Goal: Download file/media

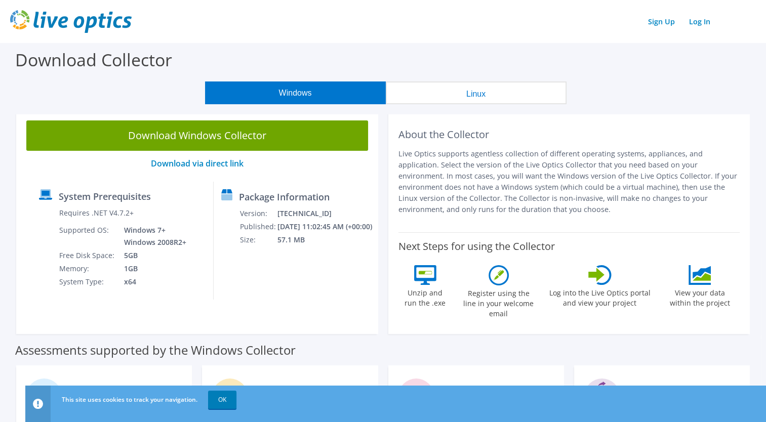
click at [45, 64] on label "Download Collector" at bounding box center [93, 59] width 157 height 23
click at [452, 101] on button "Linux" at bounding box center [476, 93] width 181 height 23
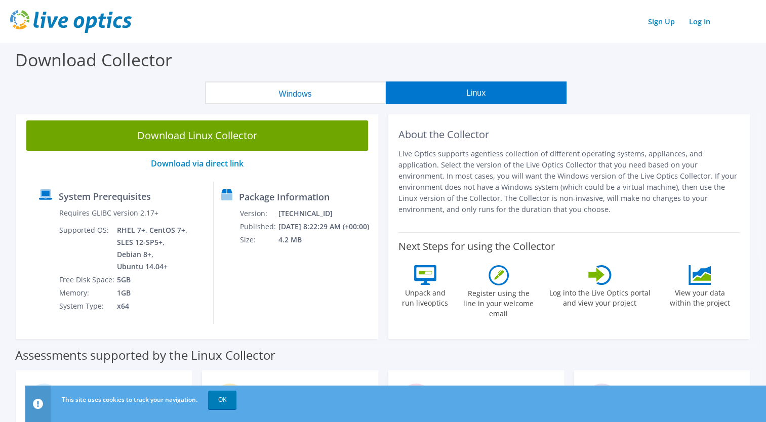
click at [65, 88] on div "Windows Linux" at bounding box center [385, 93] width 751 height 23
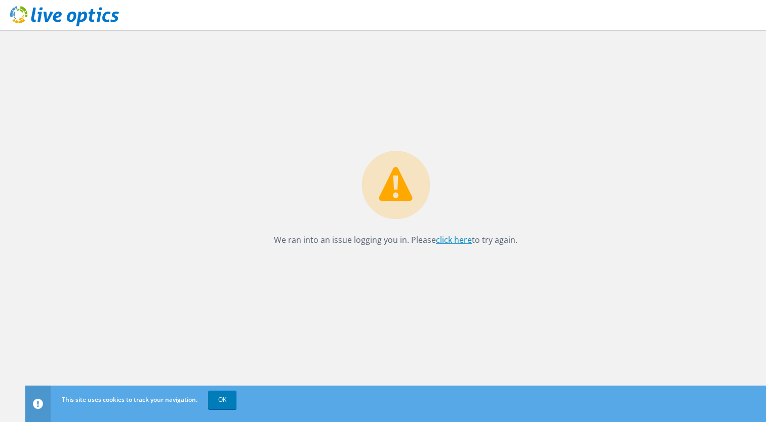
click at [444, 240] on link "click here" at bounding box center [454, 240] width 36 height 11
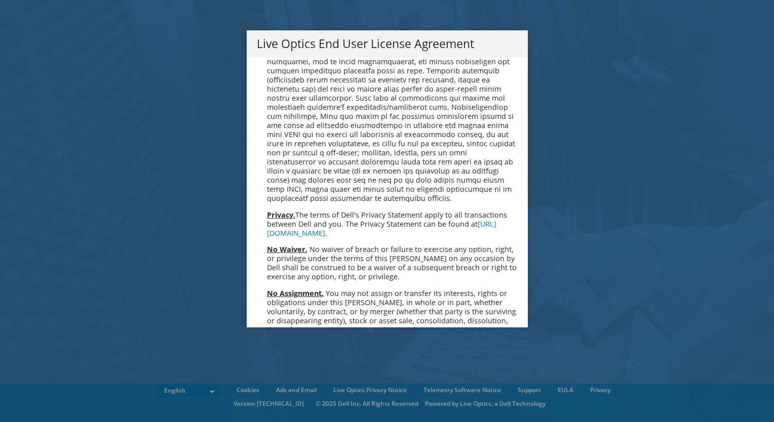
scroll to position [3830, 0]
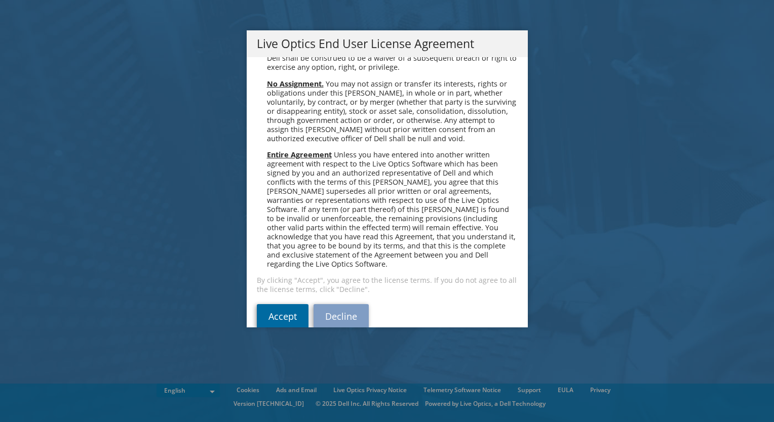
click at [272, 304] on link "Accept" at bounding box center [283, 316] width 52 height 24
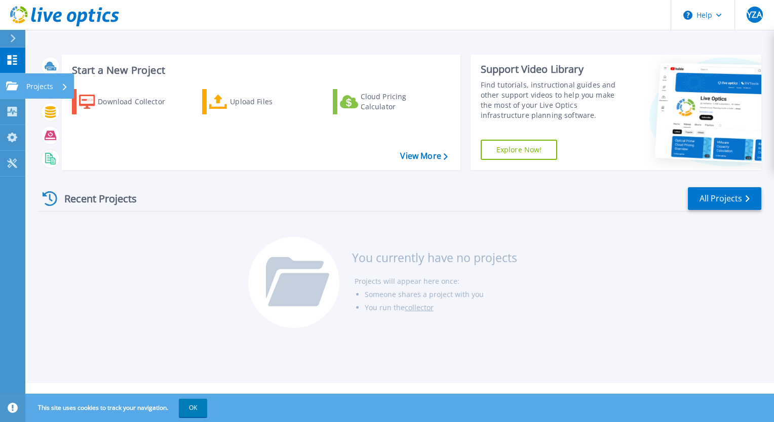
click at [4, 86] on link "Projects Projects" at bounding box center [12, 86] width 25 height 26
click at [185, 210] on div "Recent Projects All Projects" at bounding box center [400, 198] width 722 height 25
click at [420, 157] on link "View More" at bounding box center [423, 156] width 47 height 10
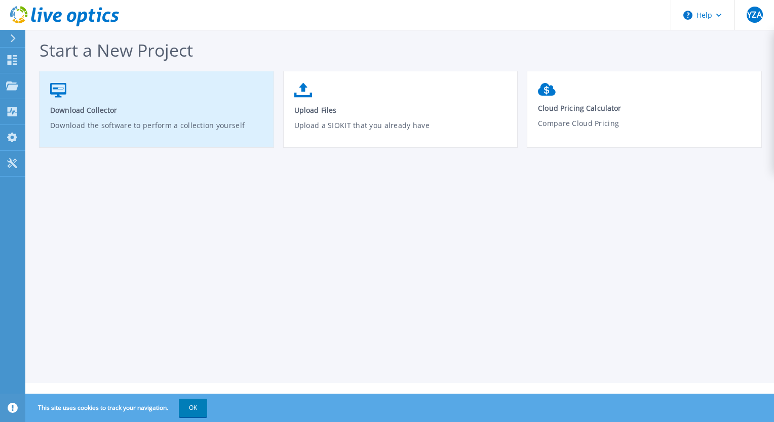
click at [83, 100] on link "Download Collector Download the software to perform a collection yourself" at bounding box center [157, 114] width 234 height 72
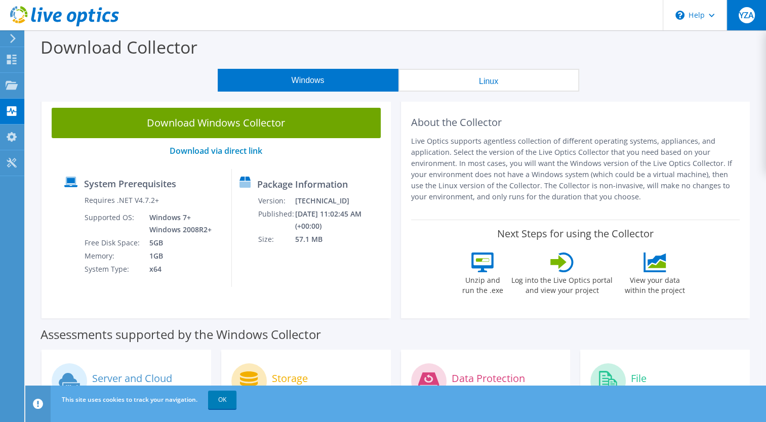
click at [744, 13] on span "YZA" at bounding box center [747, 15] width 16 height 16
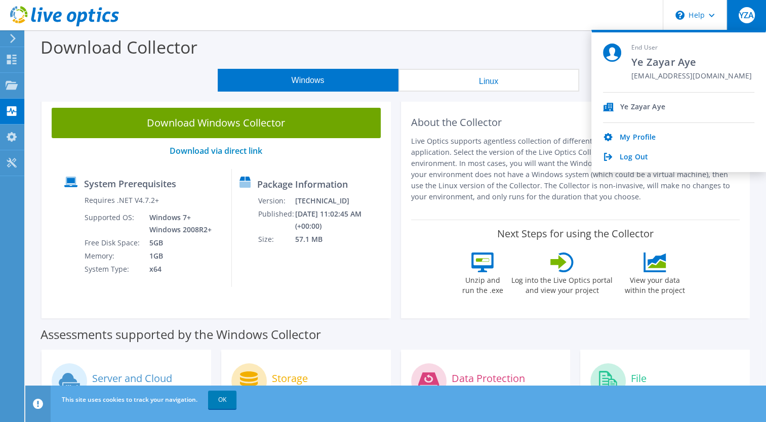
click at [490, 47] on div "Download Collector" at bounding box center [395, 49] width 731 height 38
